Goal: Task Accomplishment & Management: Complete application form

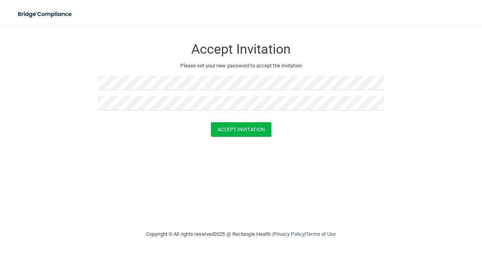
click at [178, 156] on div "Accept Invitation Please set your new password to accept the invitation Accept …" at bounding box center [241, 127] width 451 height 189
click at [250, 126] on button "Accept Invitation" at bounding box center [241, 129] width 60 height 15
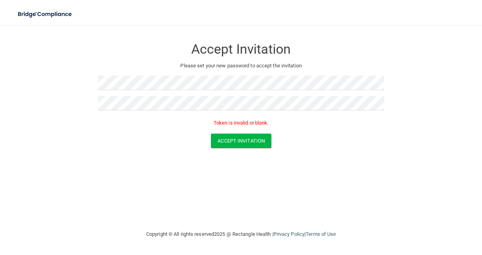
click at [153, 141] on div "Accept Invitation" at bounding box center [241, 141] width 463 height 15
click at [241, 145] on button "Accept Invitation" at bounding box center [241, 141] width 60 height 15
click at [240, 144] on button "Accept Invitation" at bounding box center [241, 141] width 60 height 15
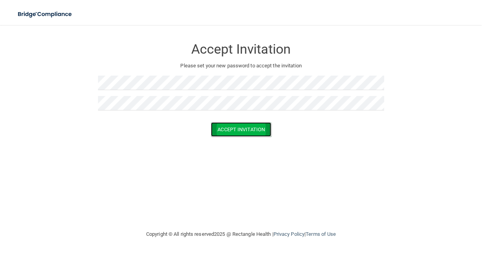
click at [241, 129] on button "Accept Invitation" at bounding box center [241, 129] width 60 height 15
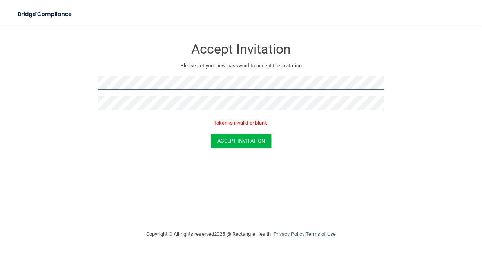
click at [71, 89] on form "Accept Invitation Please set your new password to accept the invitation Token i…" at bounding box center [241, 95] width 451 height 125
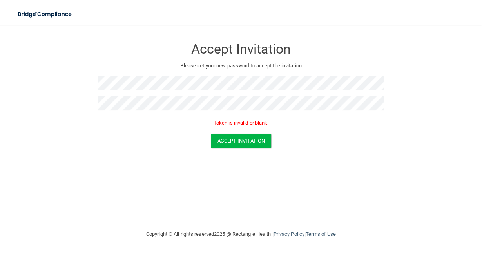
click at [50, 115] on form "Accept Invitation Please set your new password to accept the invitation Token i…" at bounding box center [241, 95] width 451 height 125
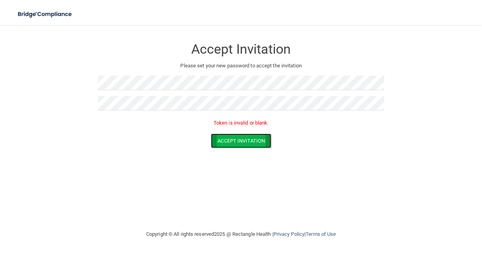
click at [234, 140] on button "Accept Invitation" at bounding box center [241, 141] width 60 height 15
click at [147, 180] on div "Accept Invitation Please set your new password to accept the invitation Token i…" at bounding box center [241, 127] width 451 height 189
